Goal: Information Seeking & Learning: Learn about a topic

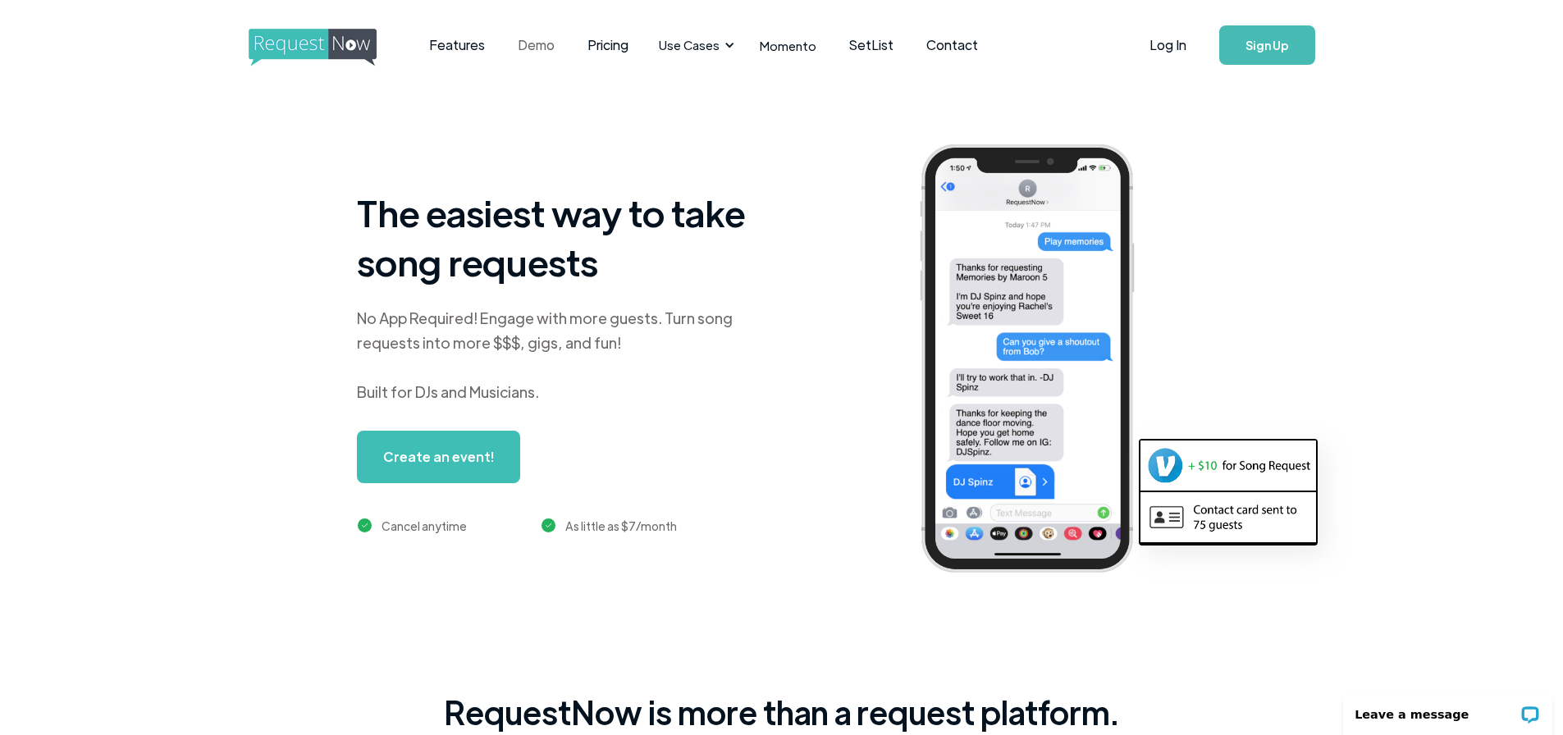
click at [532, 47] on link "Demo" at bounding box center [536, 45] width 70 height 51
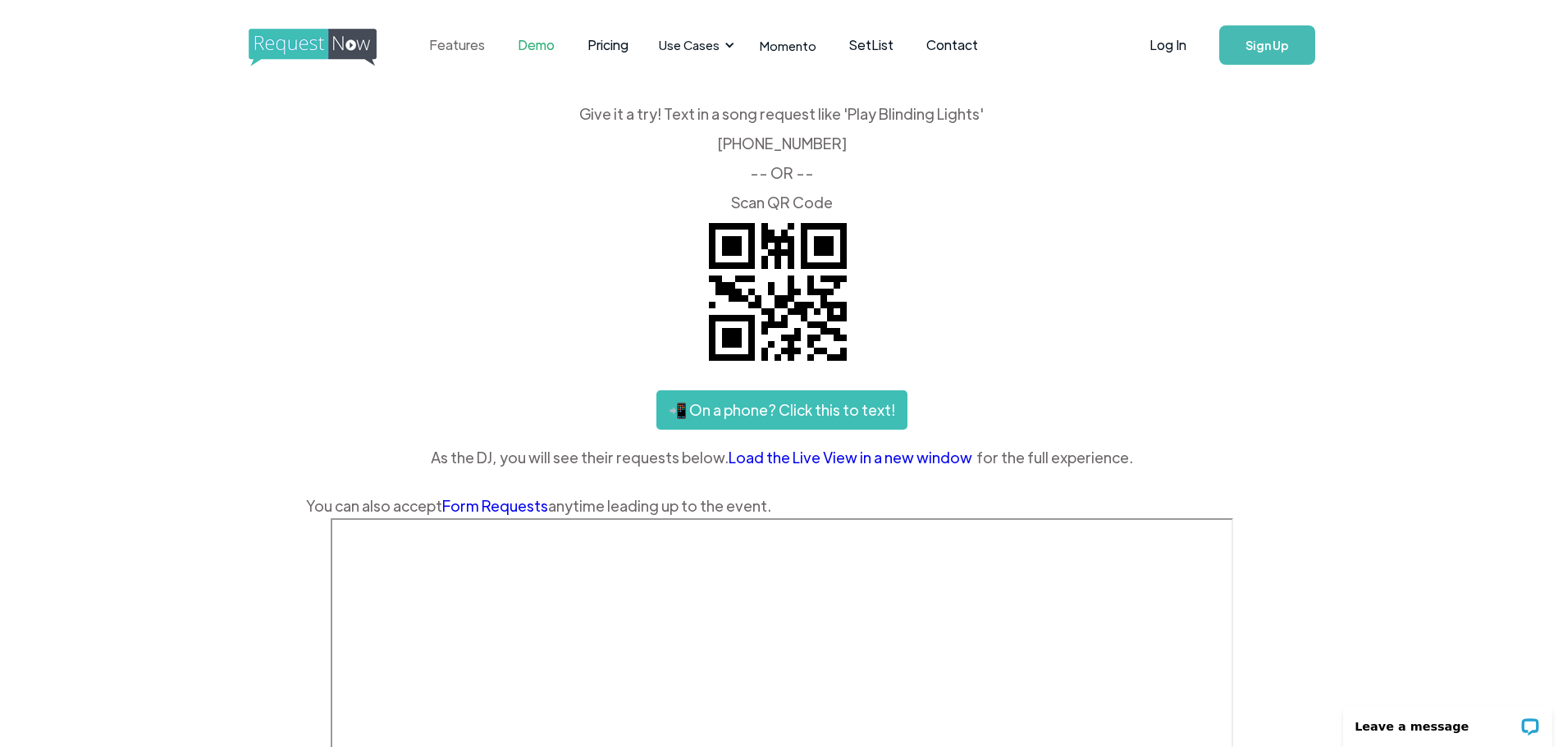
click at [462, 49] on link "Features" at bounding box center [457, 45] width 89 height 51
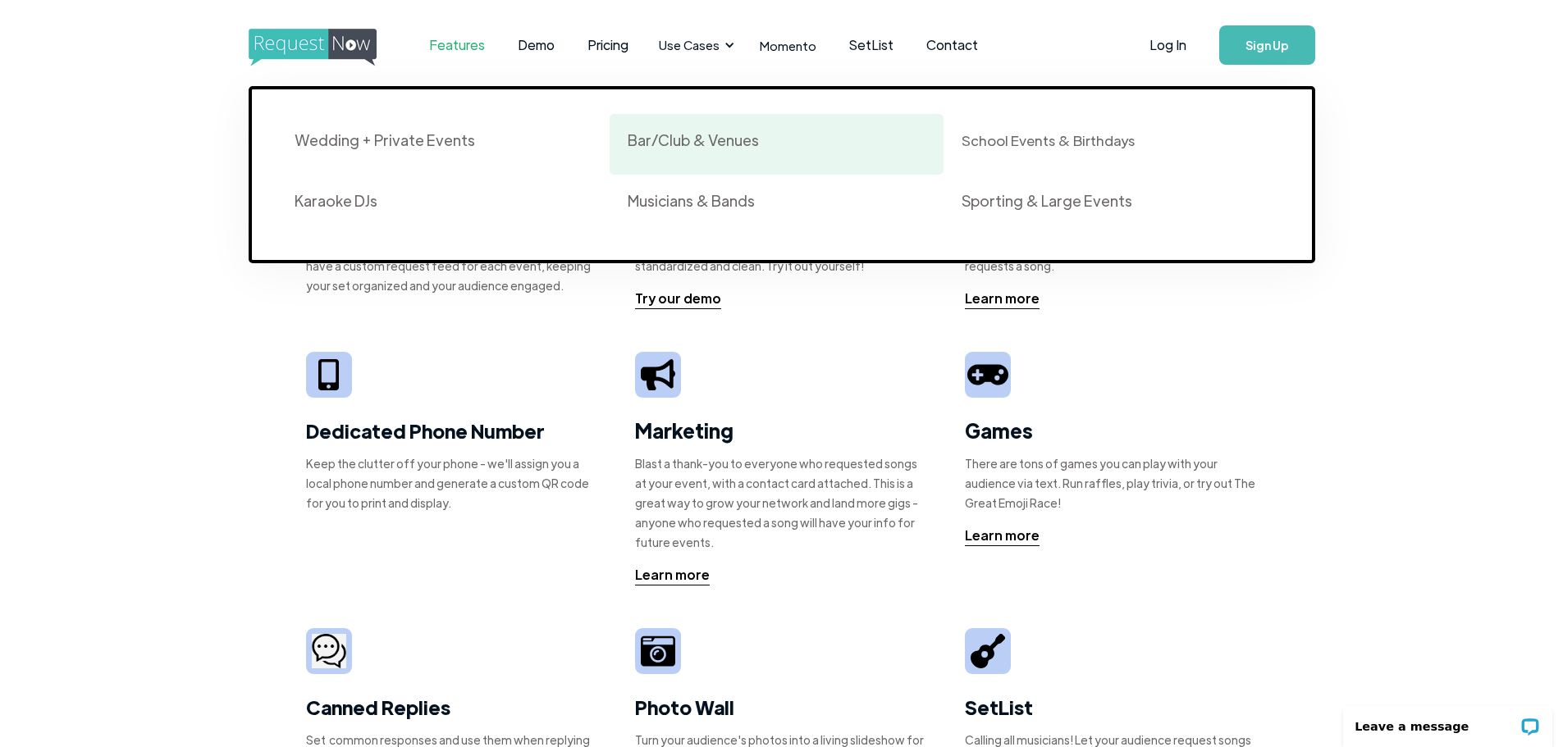
click at [682, 140] on div "Bar/Club & Venues" at bounding box center [693, 140] width 131 height 20
